Goal: Task Accomplishment & Management: Manage account settings

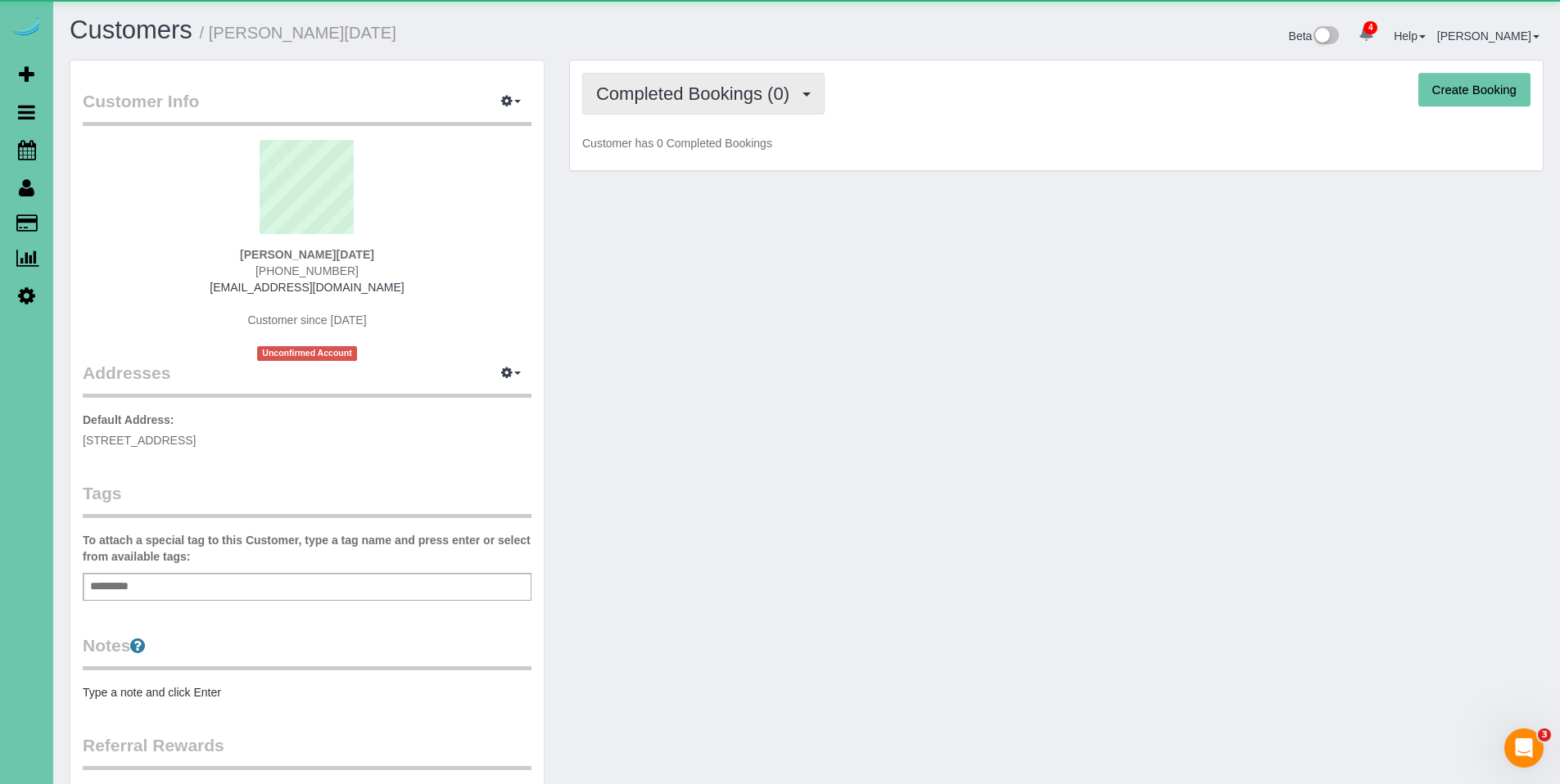
click at [714, 96] on span "Completed Bookings (0)" at bounding box center [696, 94] width 201 height 20
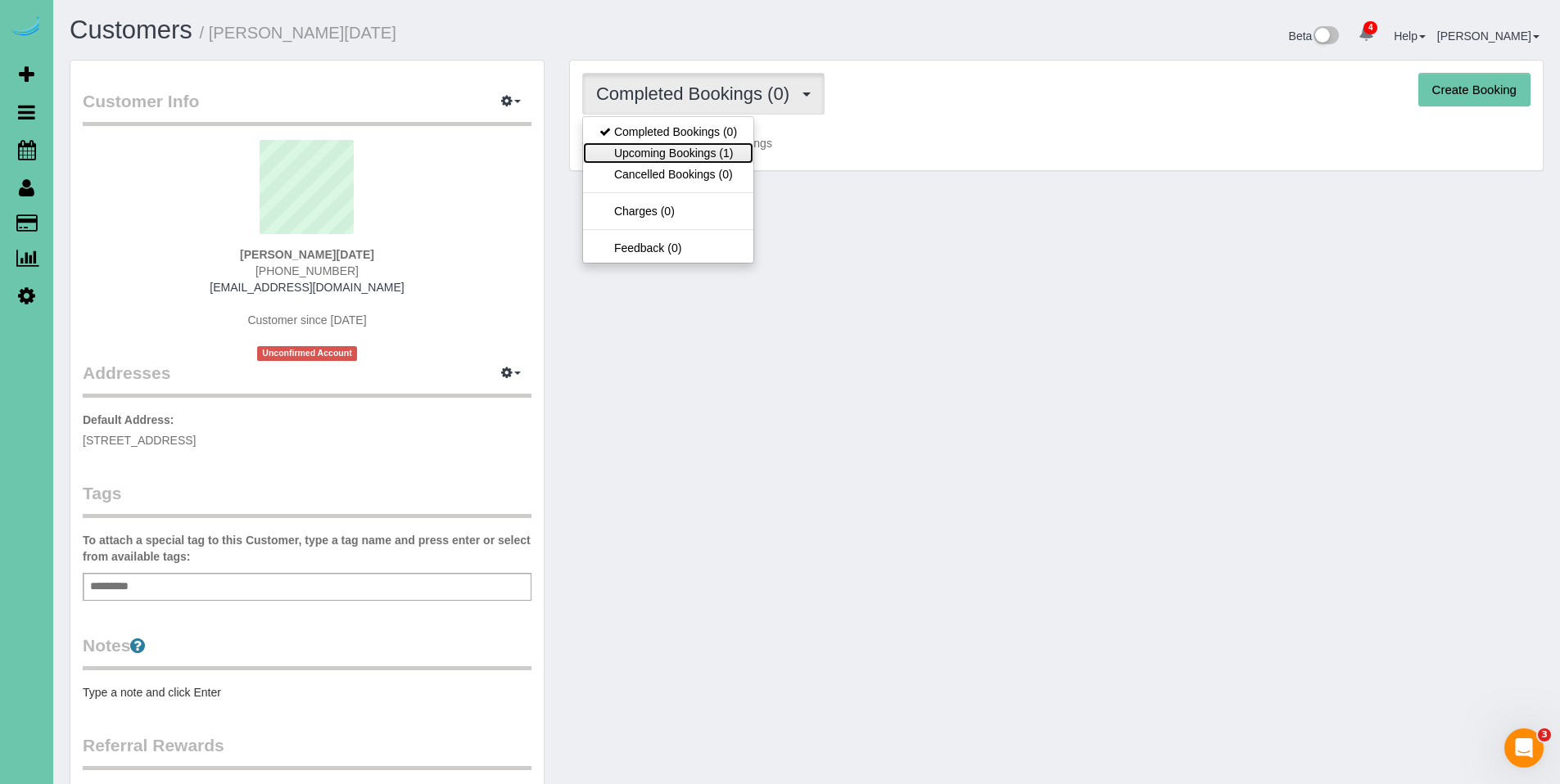
click at [688, 154] on link "Upcoming Bookings (1)" at bounding box center [668, 152] width 171 height 21
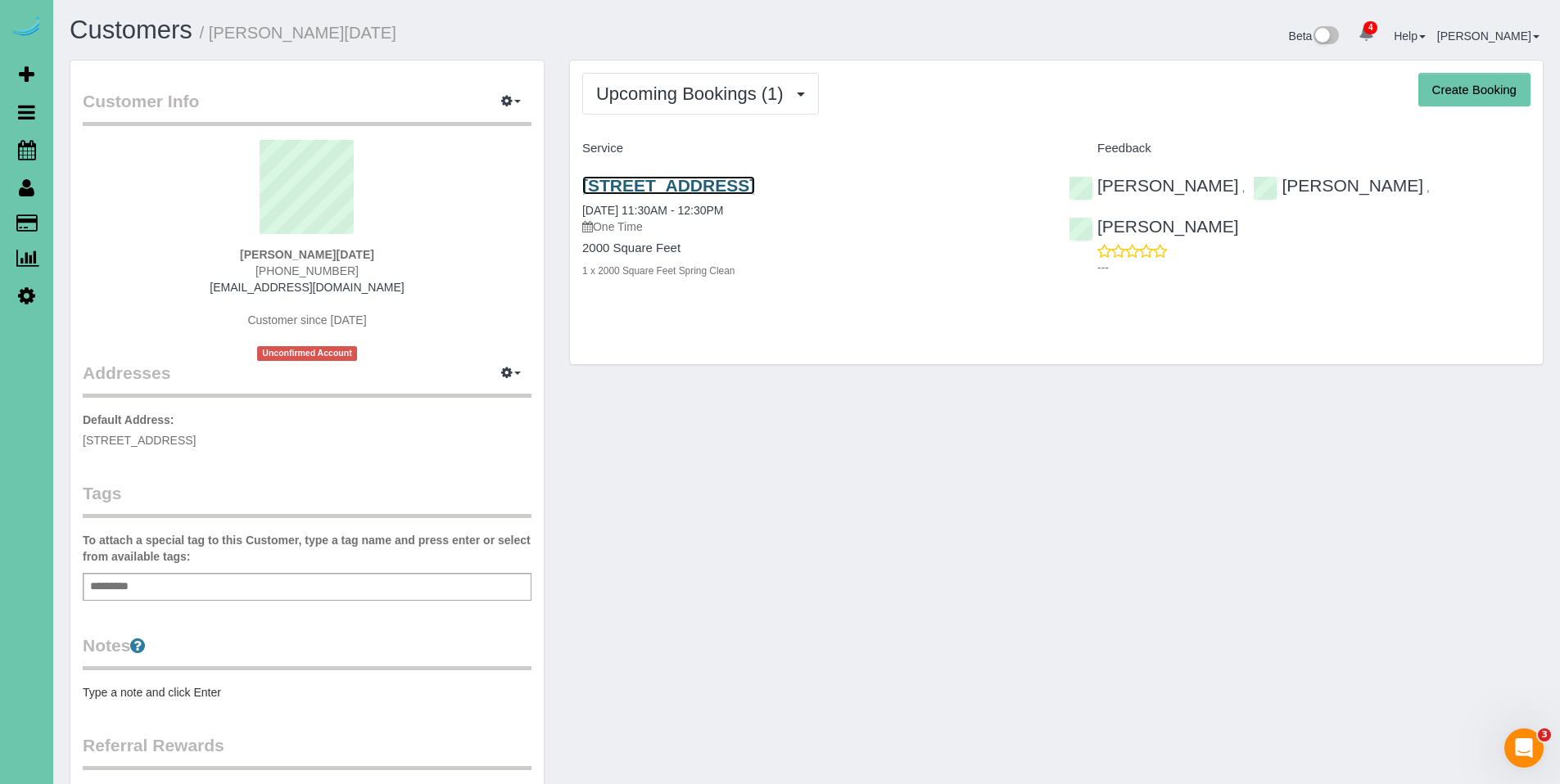
click at [688, 182] on link "[STREET_ADDRESS]" at bounding box center [668, 185] width 173 height 19
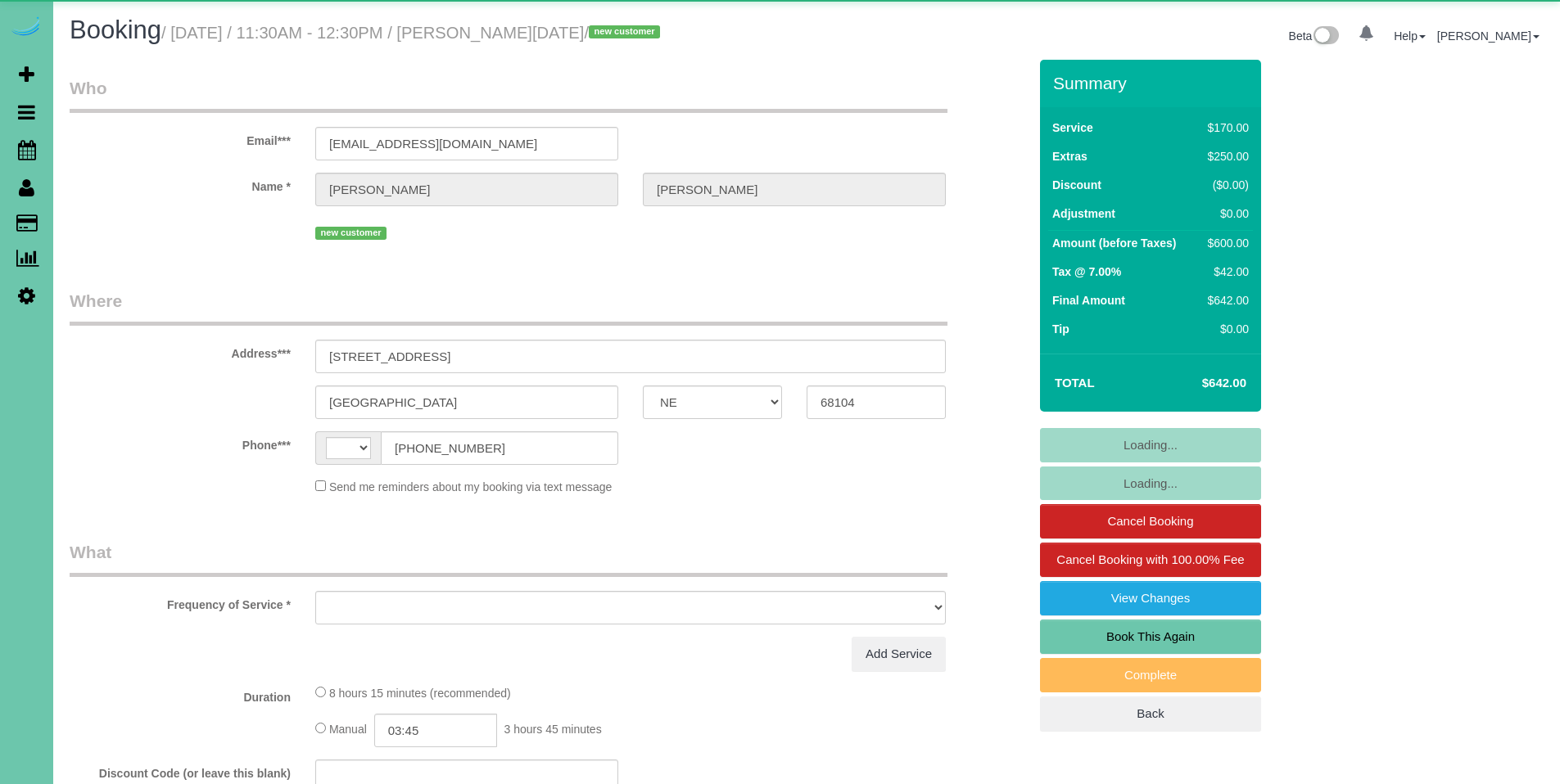
select select "NE"
select select "string:US"
select select "object:873"
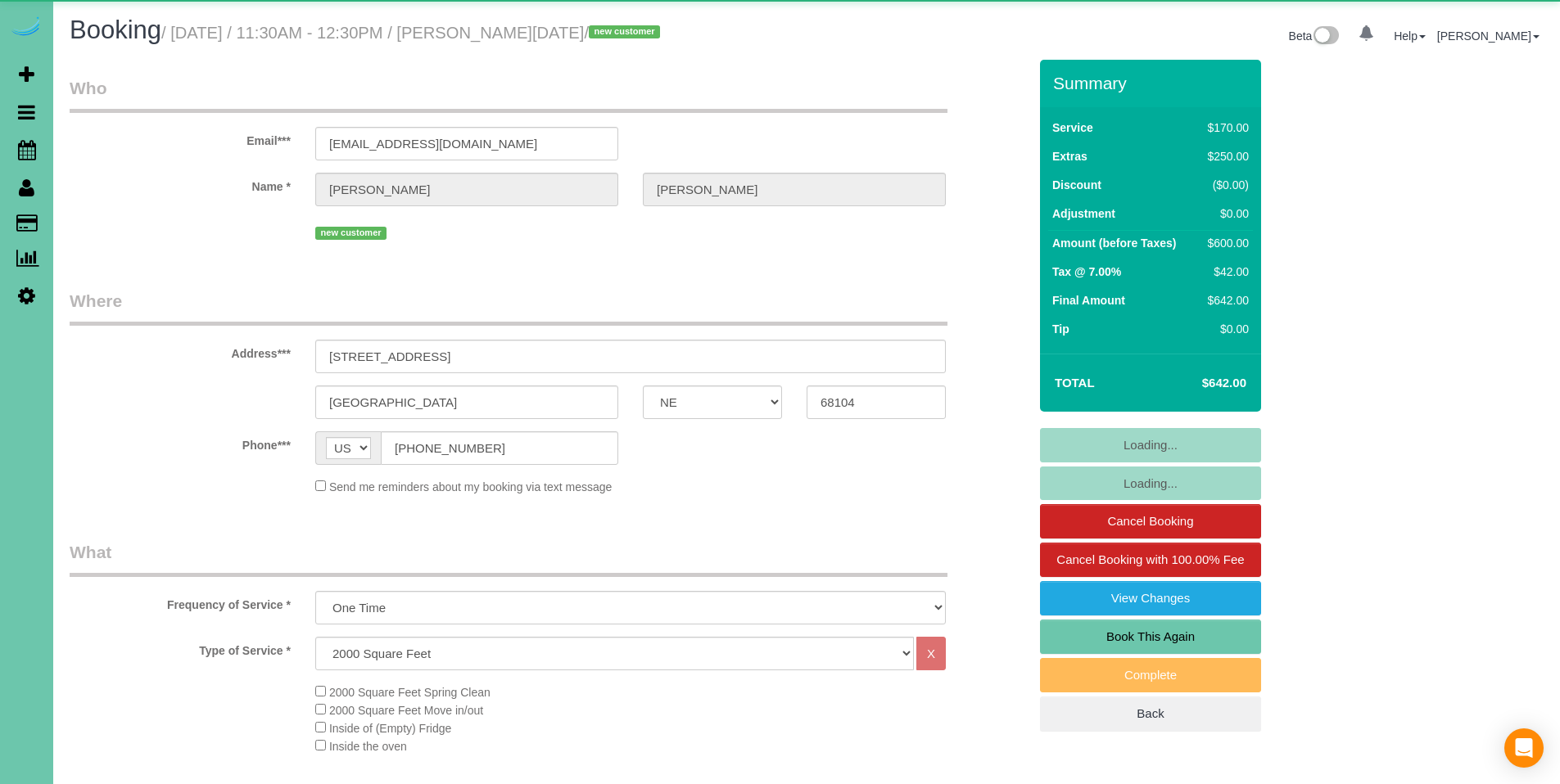
select select "number:36"
select select "number:43"
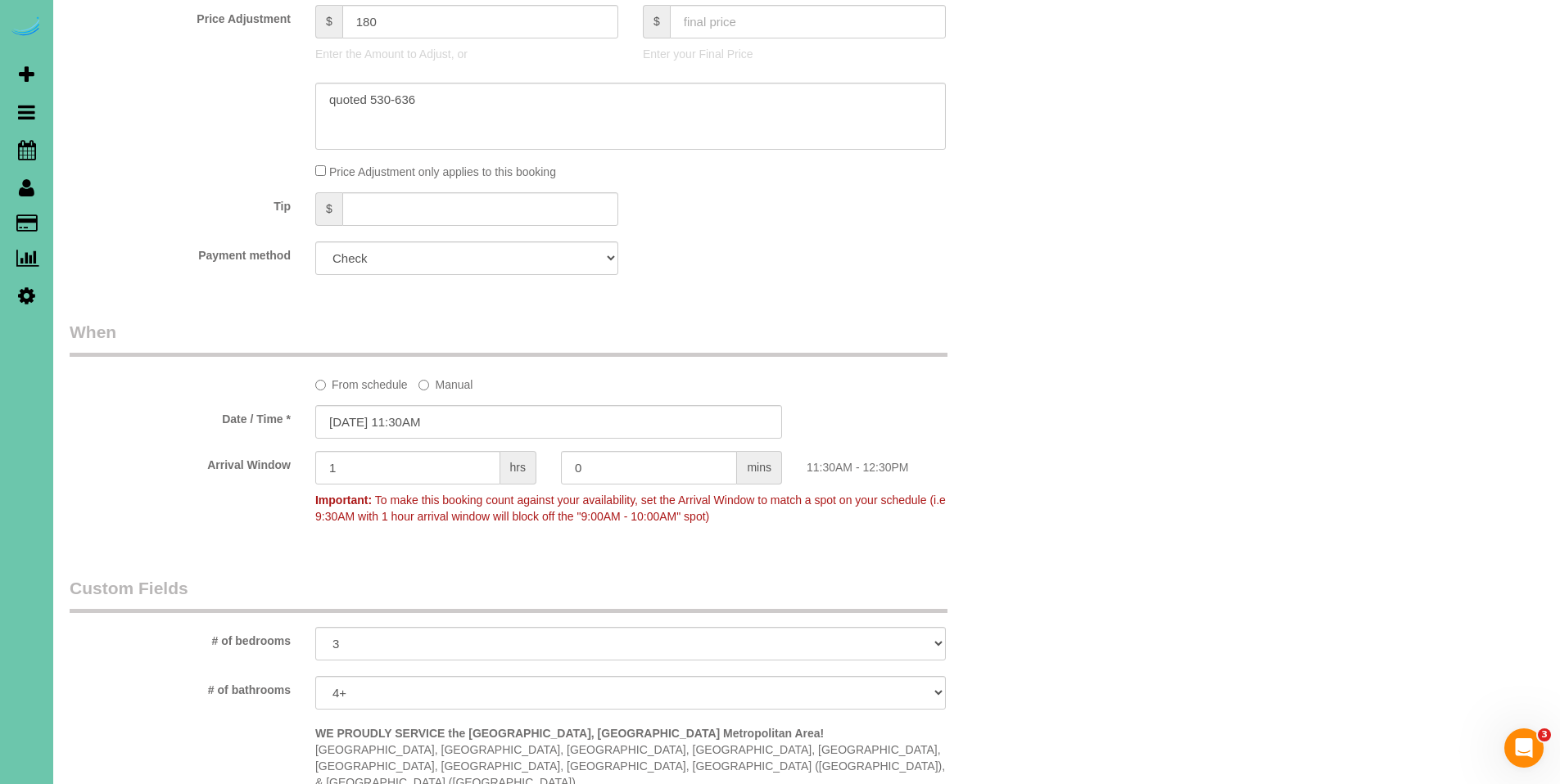
scroll to position [966, 0]
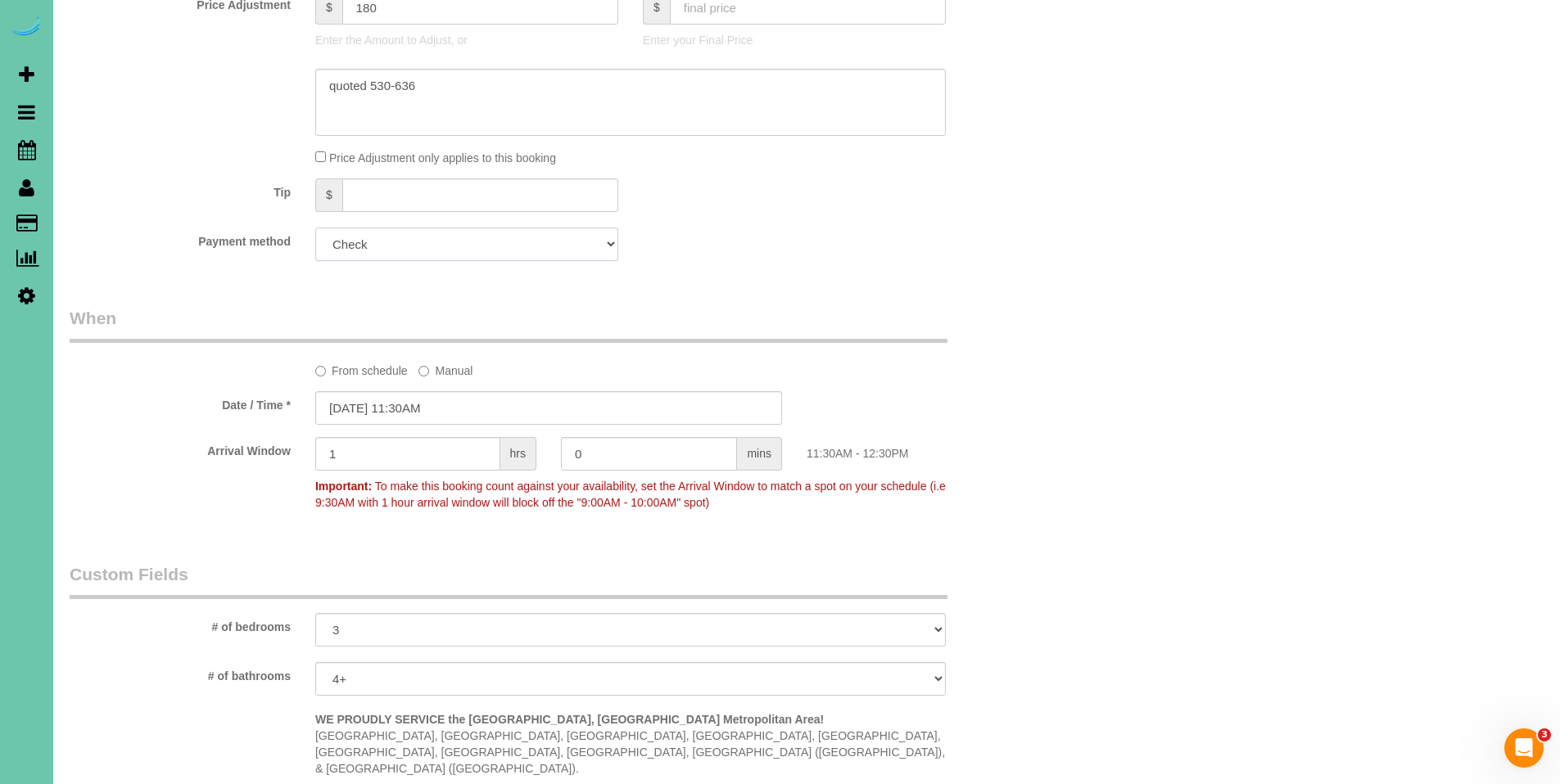
click at [448, 241] on select "Add Credit Card Cash Check Paypal" at bounding box center [466, 244] width 303 height 34
select select "string:fspay"
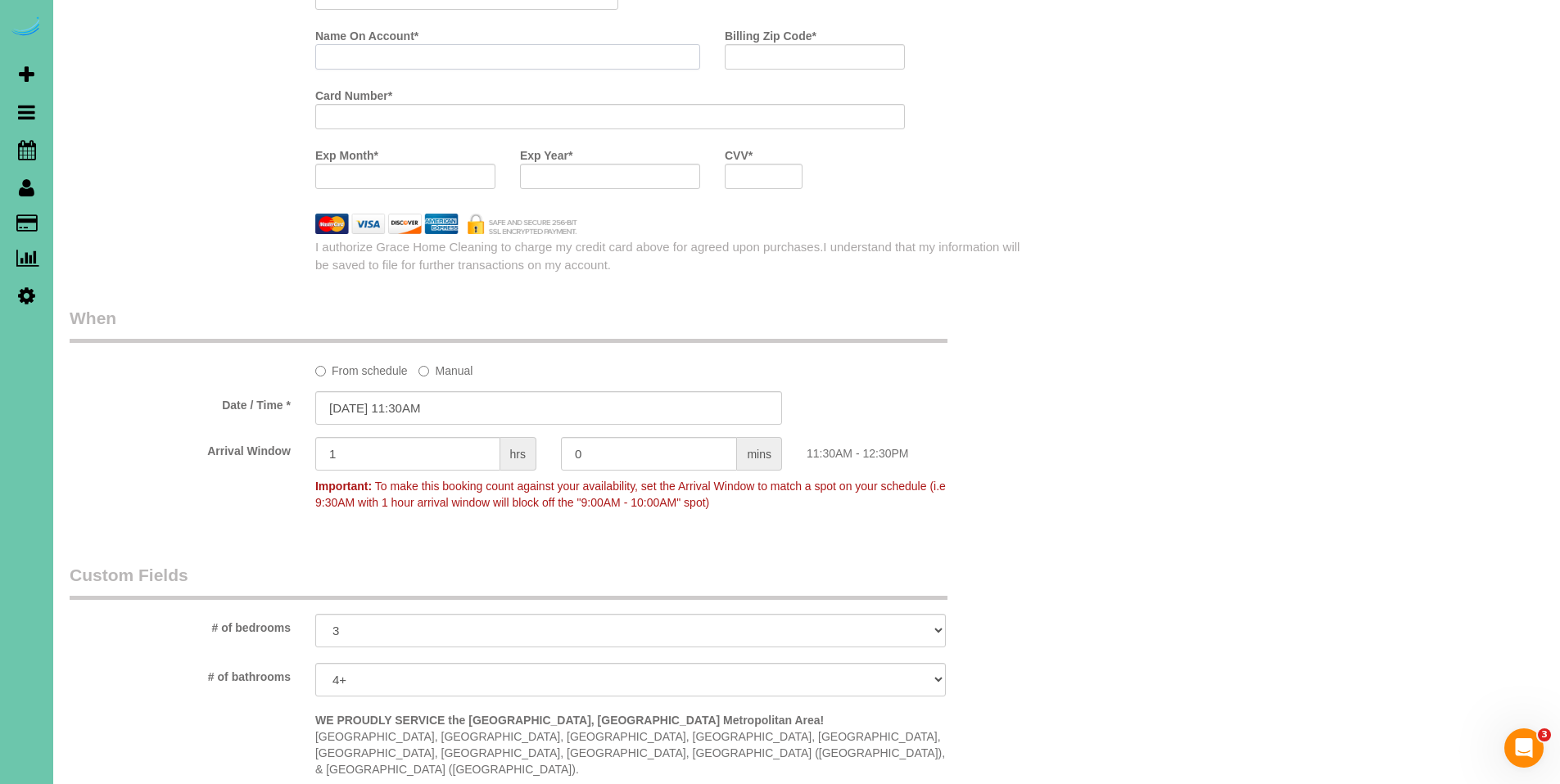
click at [488, 53] on input "Name On Account *" at bounding box center [507, 57] width 385 height 26
type input "[PERSON_NAME][DATE]"
type input "68104"
click at [612, 165] on div at bounding box center [610, 176] width 180 height 26
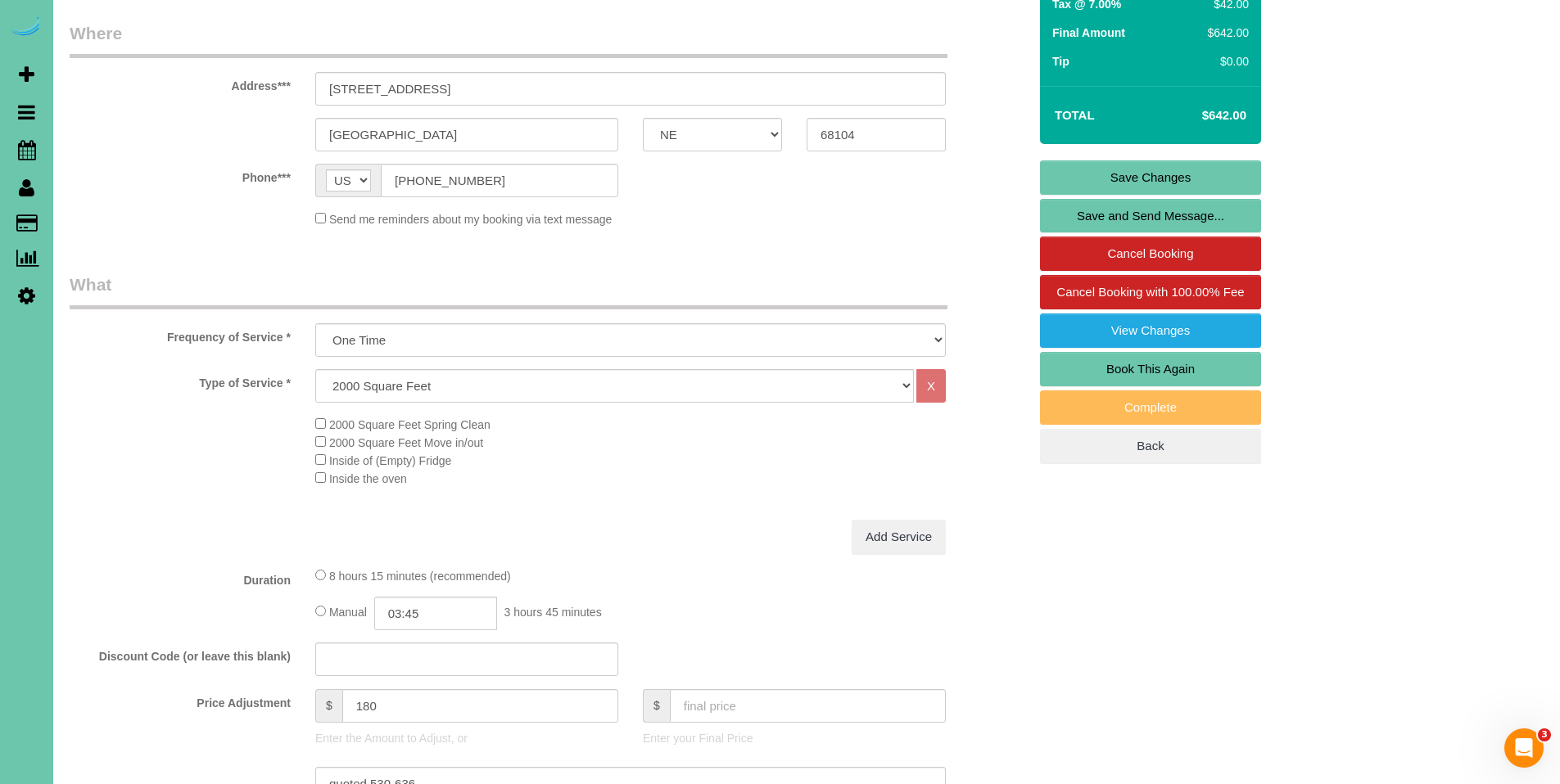
scroll to position [140, 0]
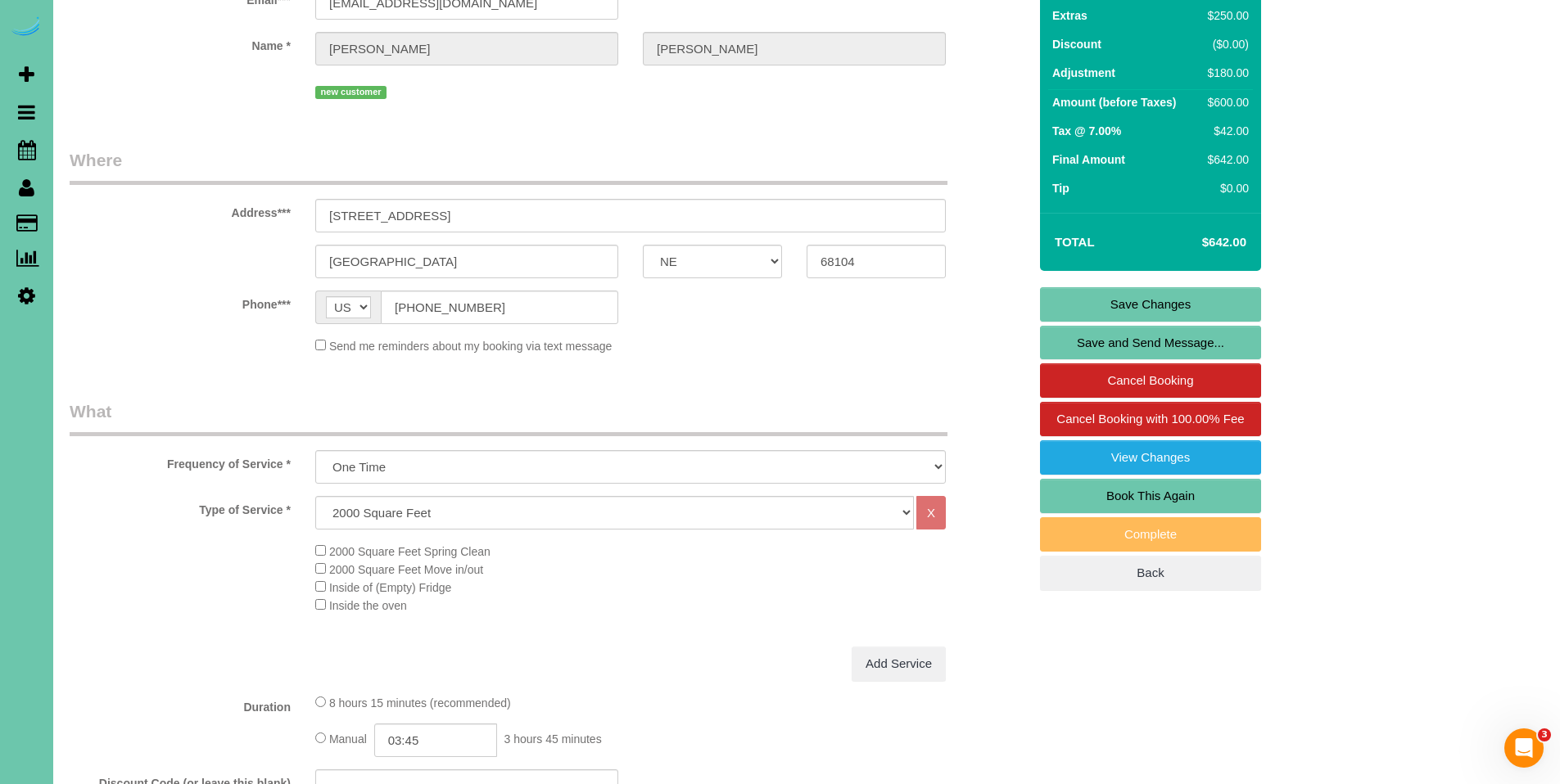
click at [1154, 305] on link "Save Changes" at bounding box center [1150, 304] width 221 height 34
